Goal: Task Accomplishment & Management: Manage account settings

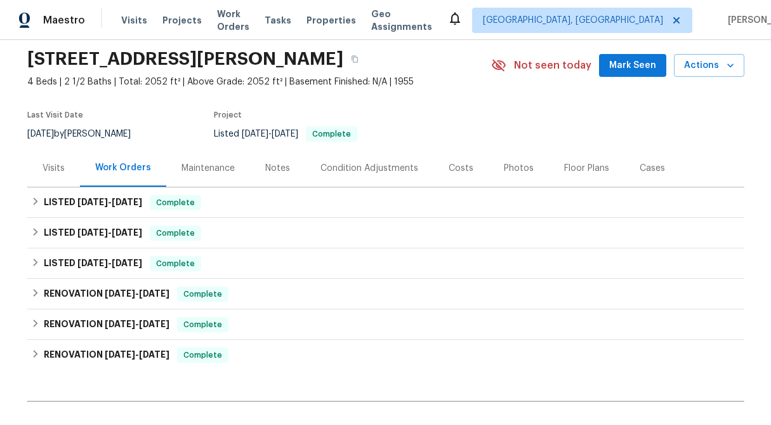
scroll to position [52, 0]
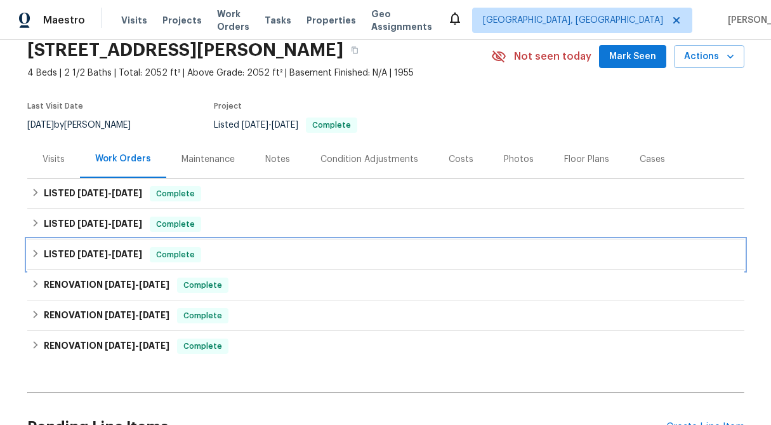
click at [37, 255] on icon at bounding box center [35, 253] width 9 height 9
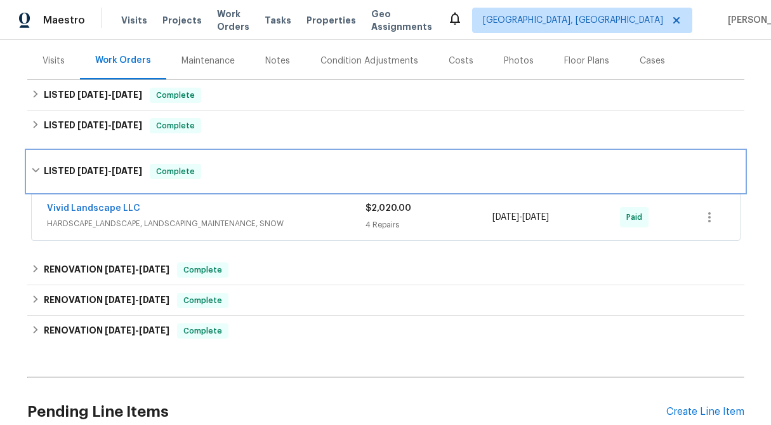
scroll to position [165, 0]
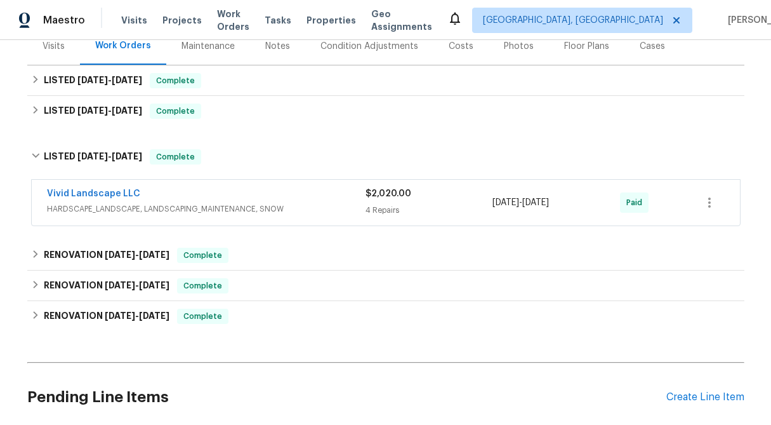
click at [385, 199] on div "$2,020.00" at bounding box center [430, 193] width 128 height 13
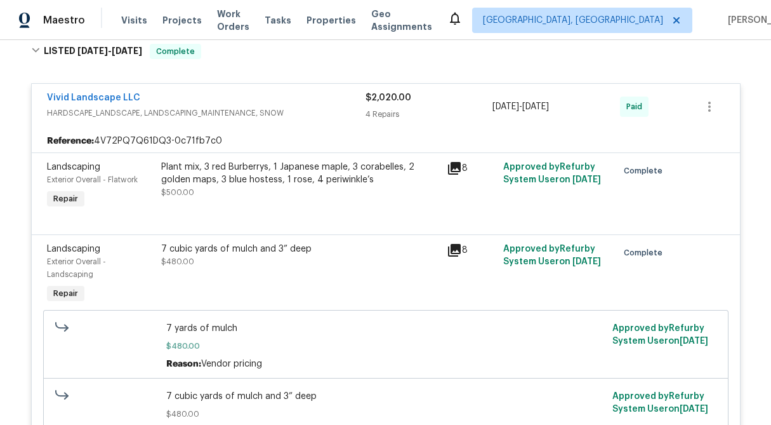
scroll to position [271, 0]
click at [707, 103] on icon "button" at bounding box center [709, 105] width 15 height 15
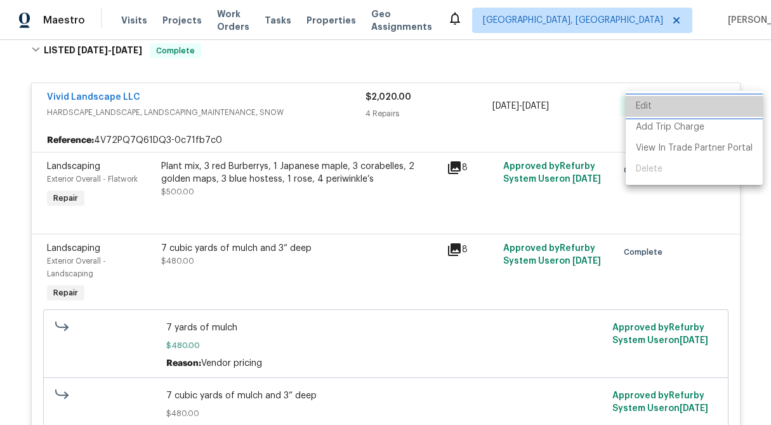
click at [702, 100] on li "Edit" at bounding box center [694, 106] width 137 height 21
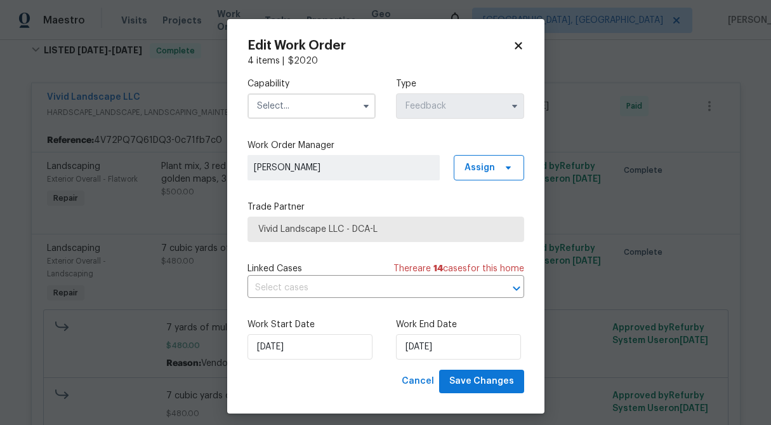
click at [521, 48] on icon at bounding box center [518, 45] width 7 height 7
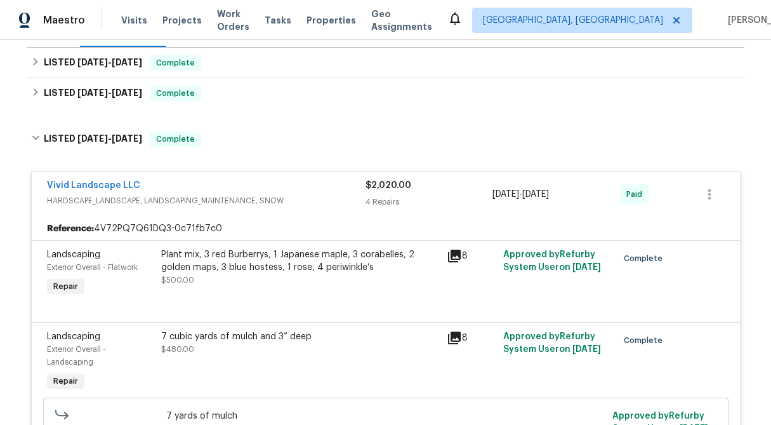
scroll to position [81, 0]
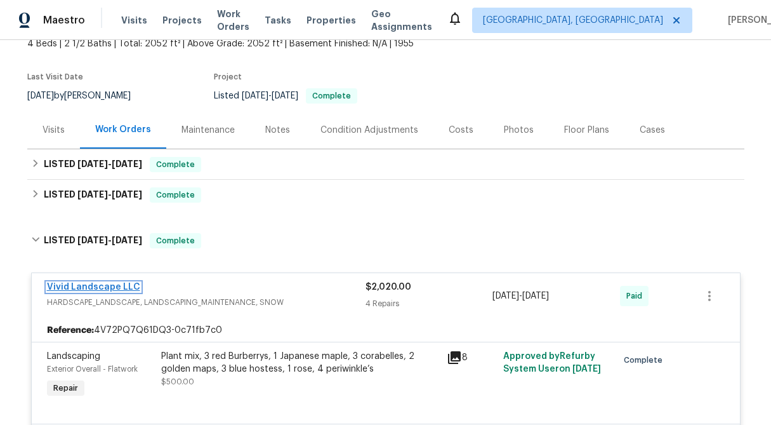
click at [123, 283] on link "Vivid Landscape LLC" at bounding box center [93, 287] width 93 height 9
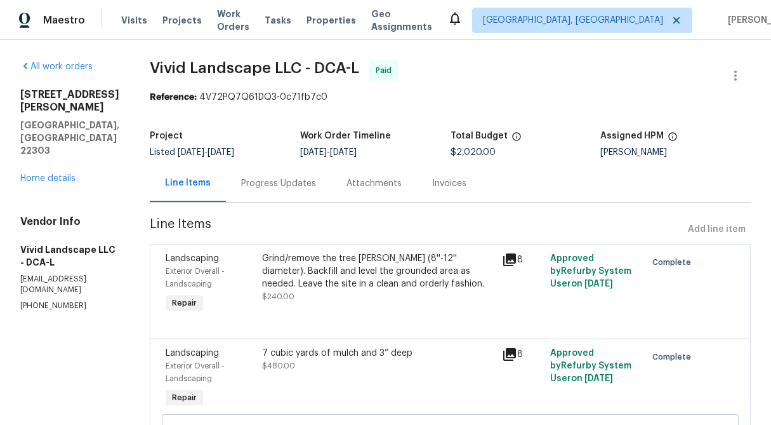
click at [298, 192] on div "Progress Updates" at bounding box center [278, 182] width 105 height 37
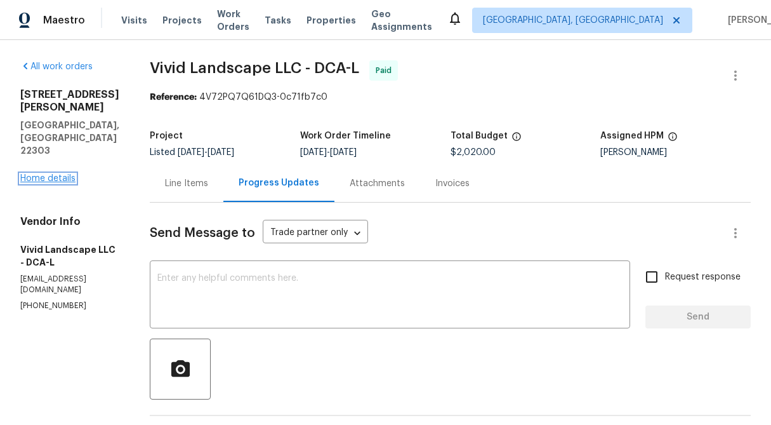
click at [53, 174] on link "Home details" at bounding box center [47, 178] width 55 height 9
